Goal: Find specific page/section: Find specific page/section

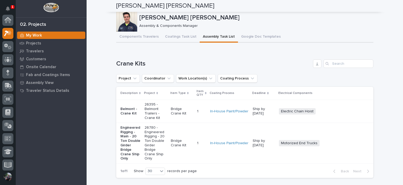
scroll to position [13, 0]
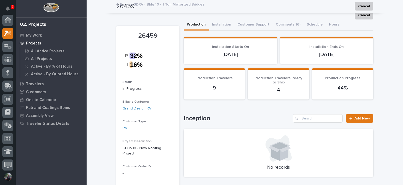
scroll to position [13, 0]
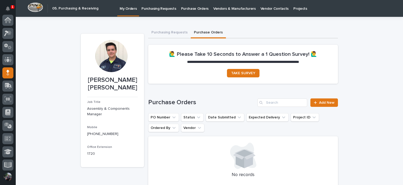
scroll to position [53, 0]
